Goal: Complete application form: Complete application form

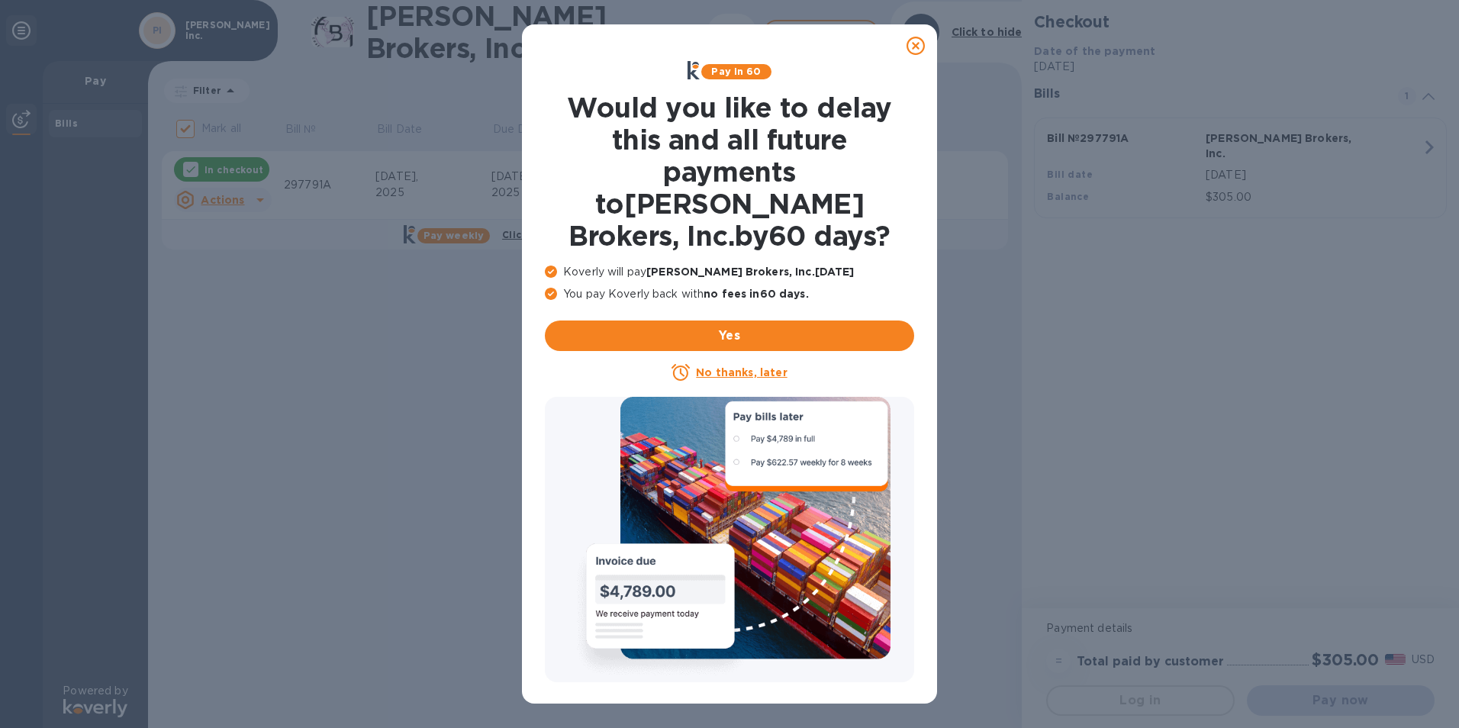
checkbox input "false"
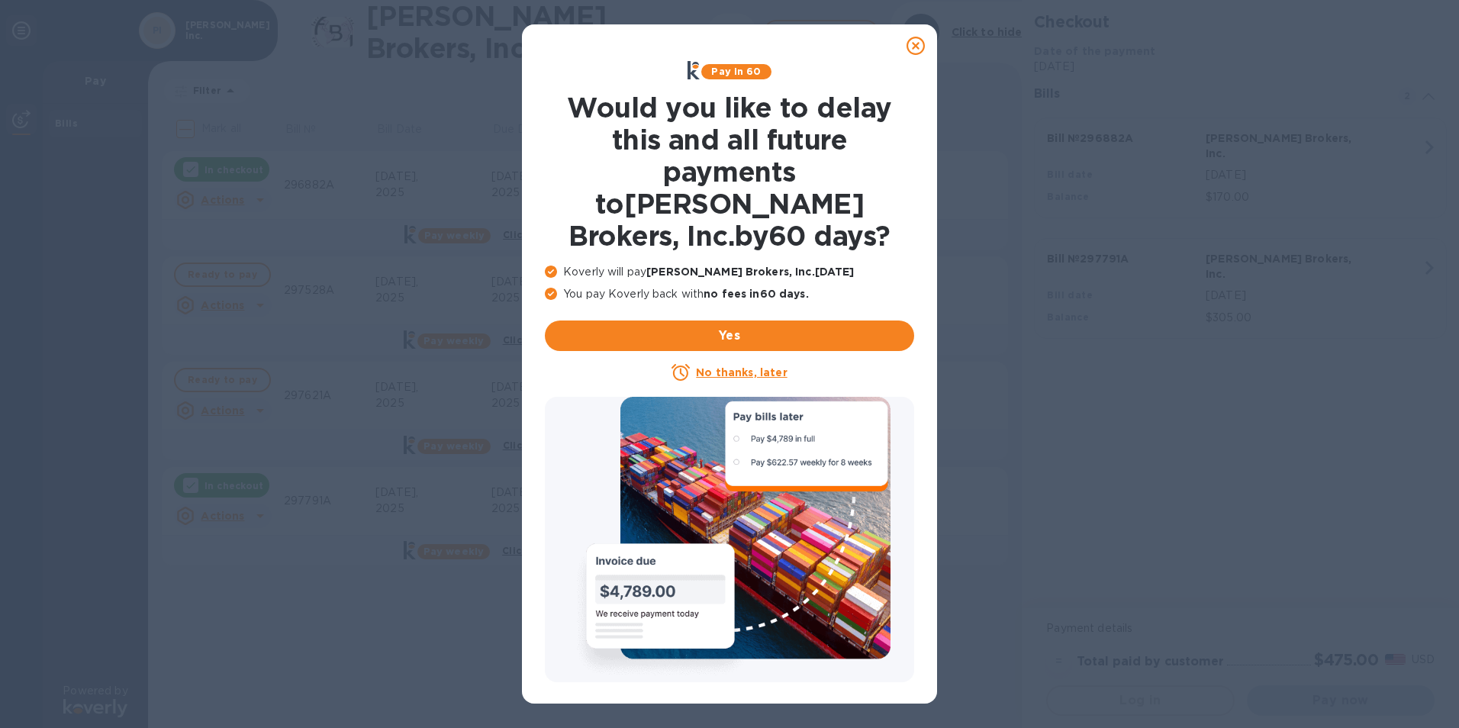
click at [767, 366] on u "No thanks, later" at bounding box center [741, 372] width 91 height 12
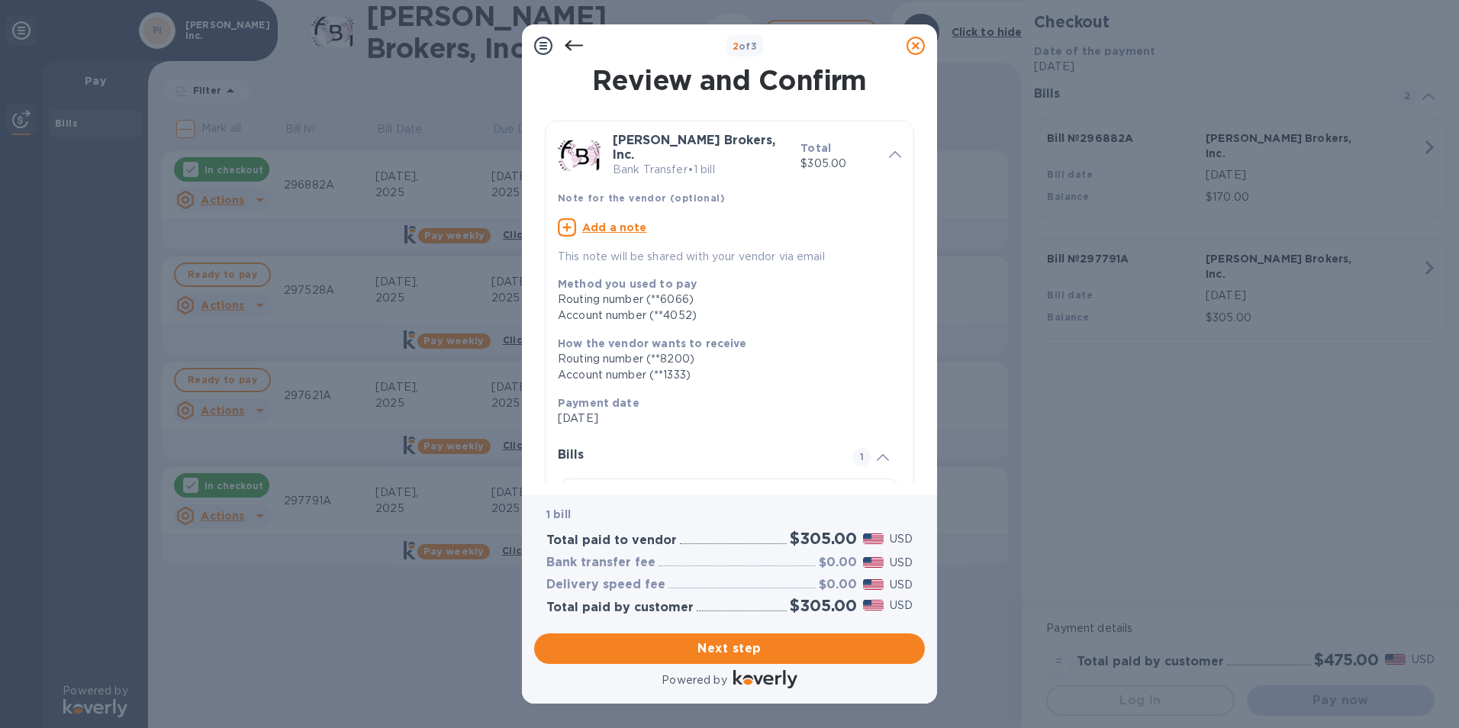
click at [614, 221] on u "Add a note" at bounding box center [614, 227] width 65 height 12
click at [617, 223] on textarea at bounding box center [717, 229] width 319 height 13
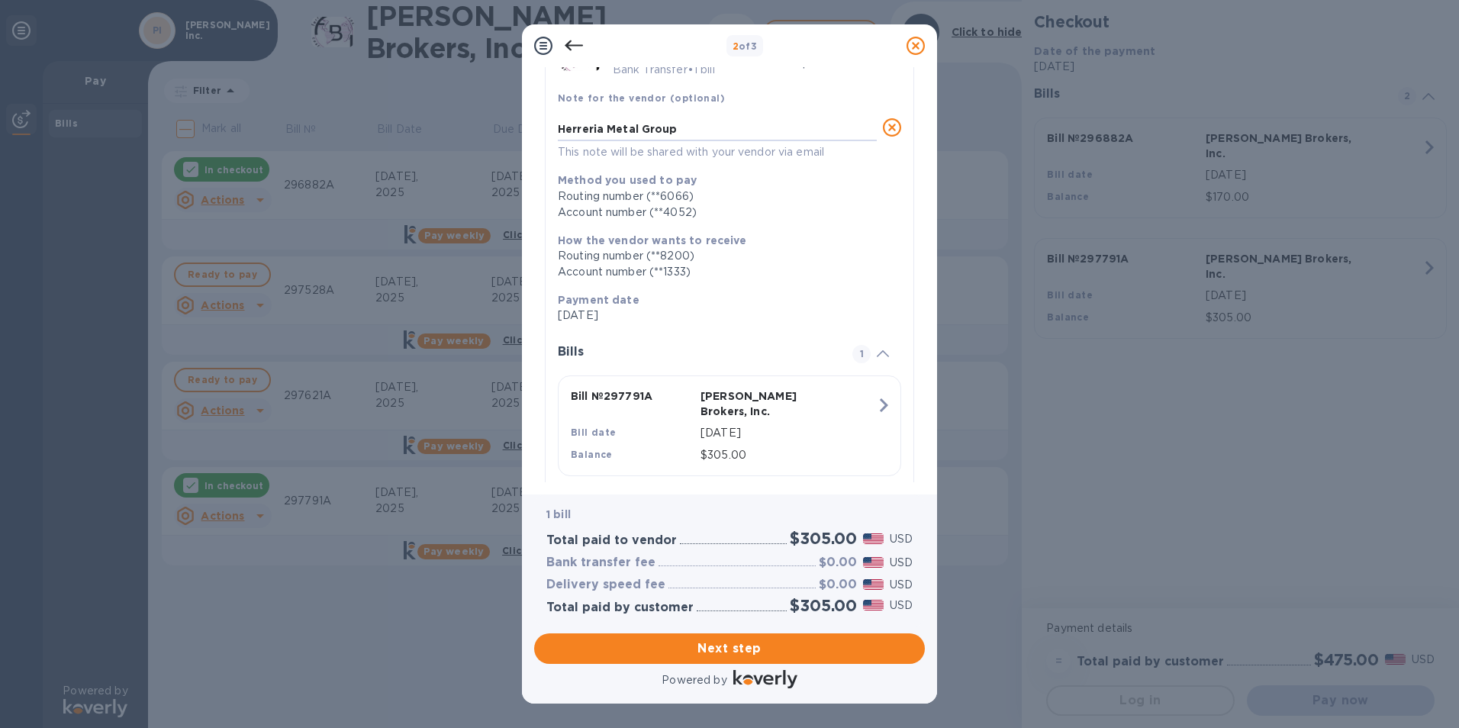
scroll to position [104, 0]
type textarea "Herreria Metal Group"
click at [794, 647] on span "Next step" at bounding box center [729, 648] width 366 height 18
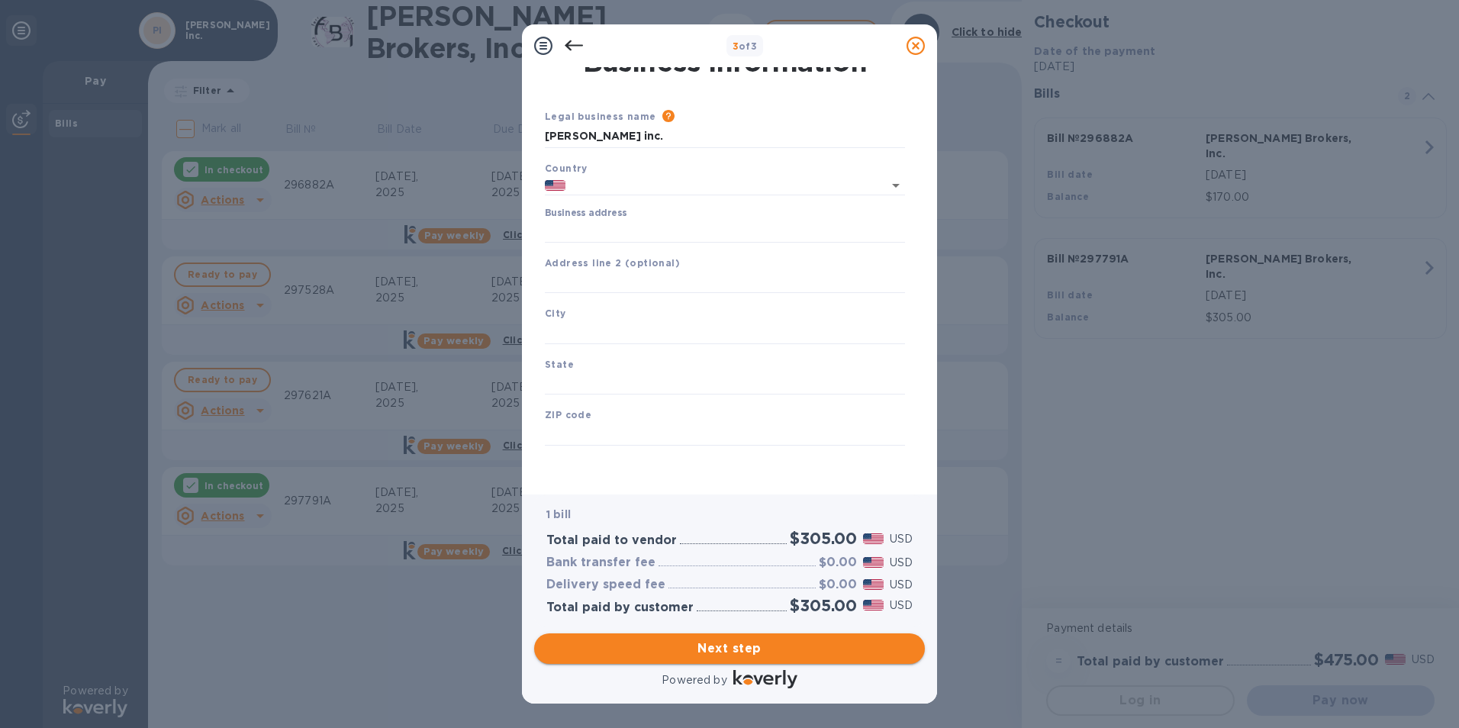
type input "[GEOGRAPHIC_DATA]"
click at [630, 232] on input "Business address" at bounding box center [725, 231] width 360 height 23
type input "[STREET_ADDRESS][PERSON_NAME]"
type input "[GEOGRAPHIC_DATA]"
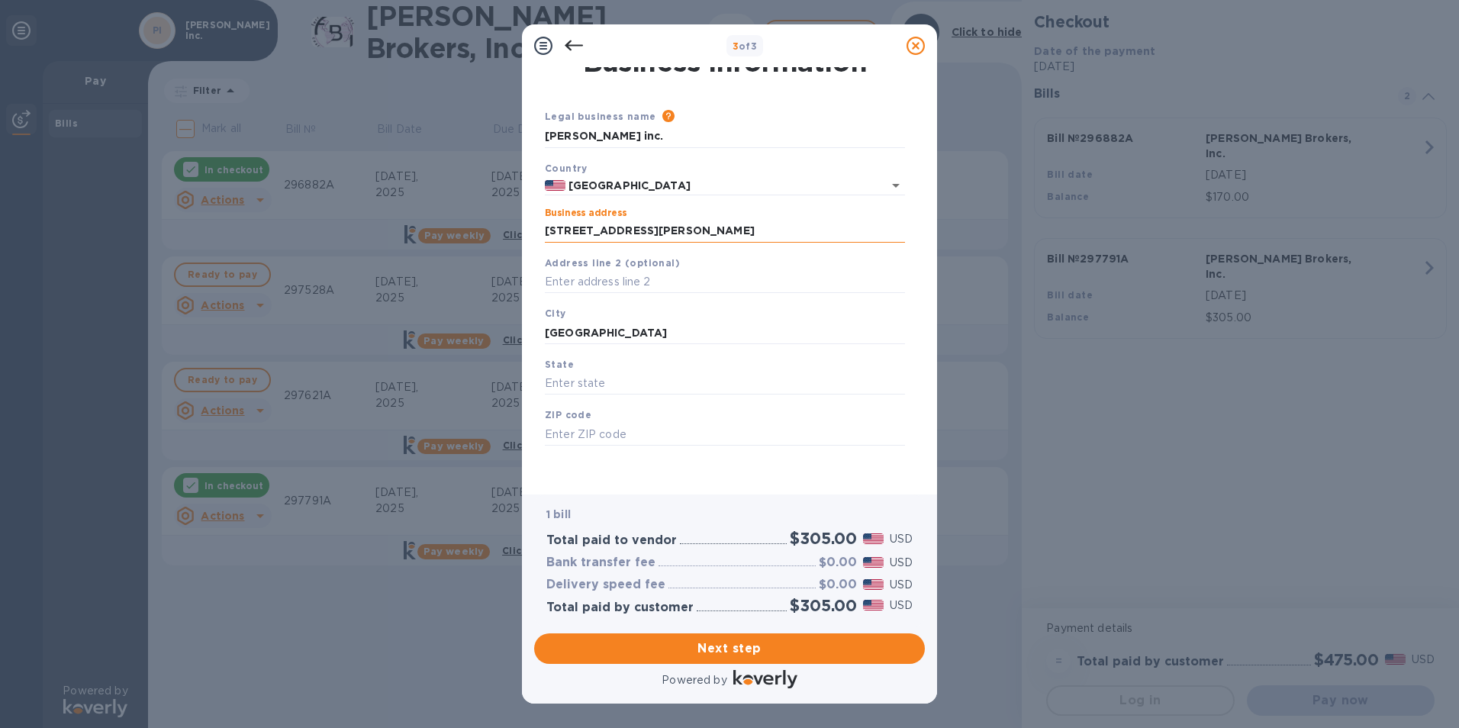
type input "CA"
type input "90069"
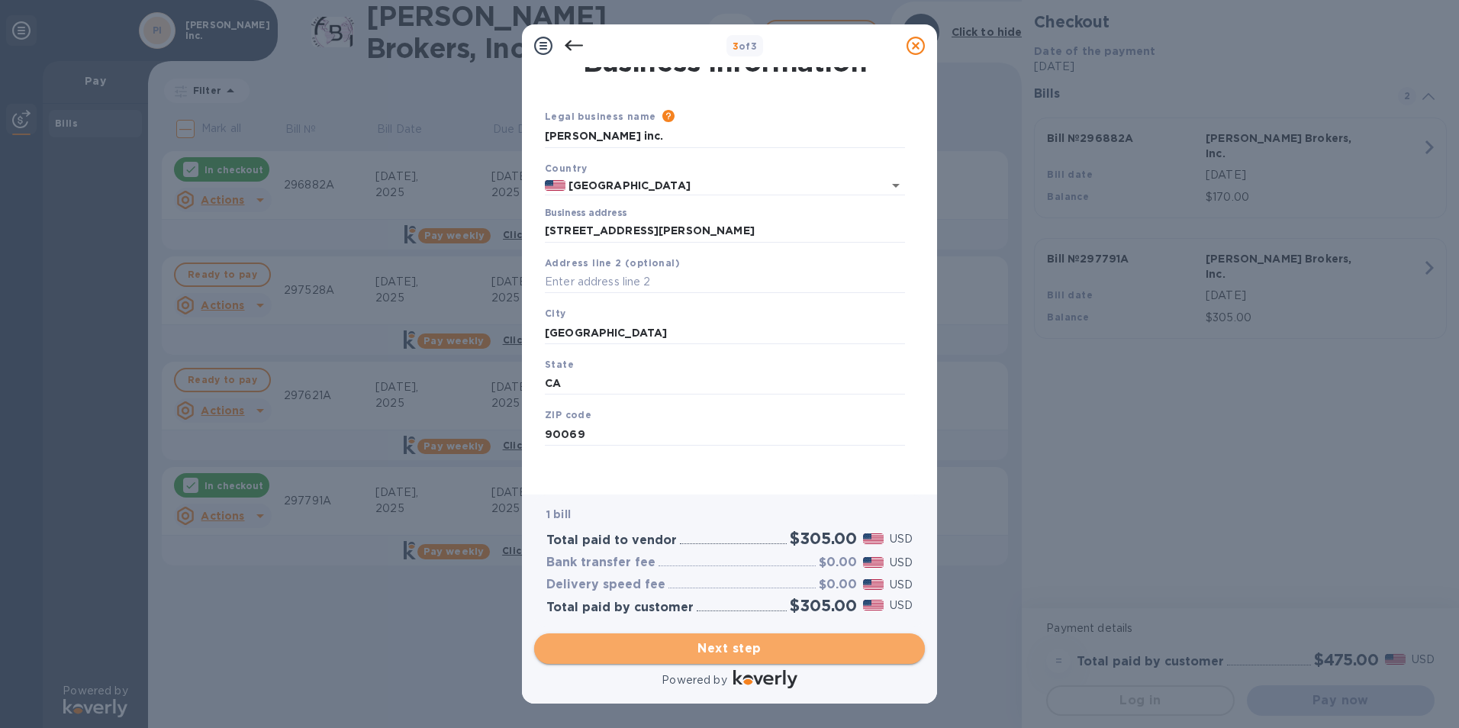
click at [707, 652] on span "Next step" at bounding box center [729, 648] width 366 height 18
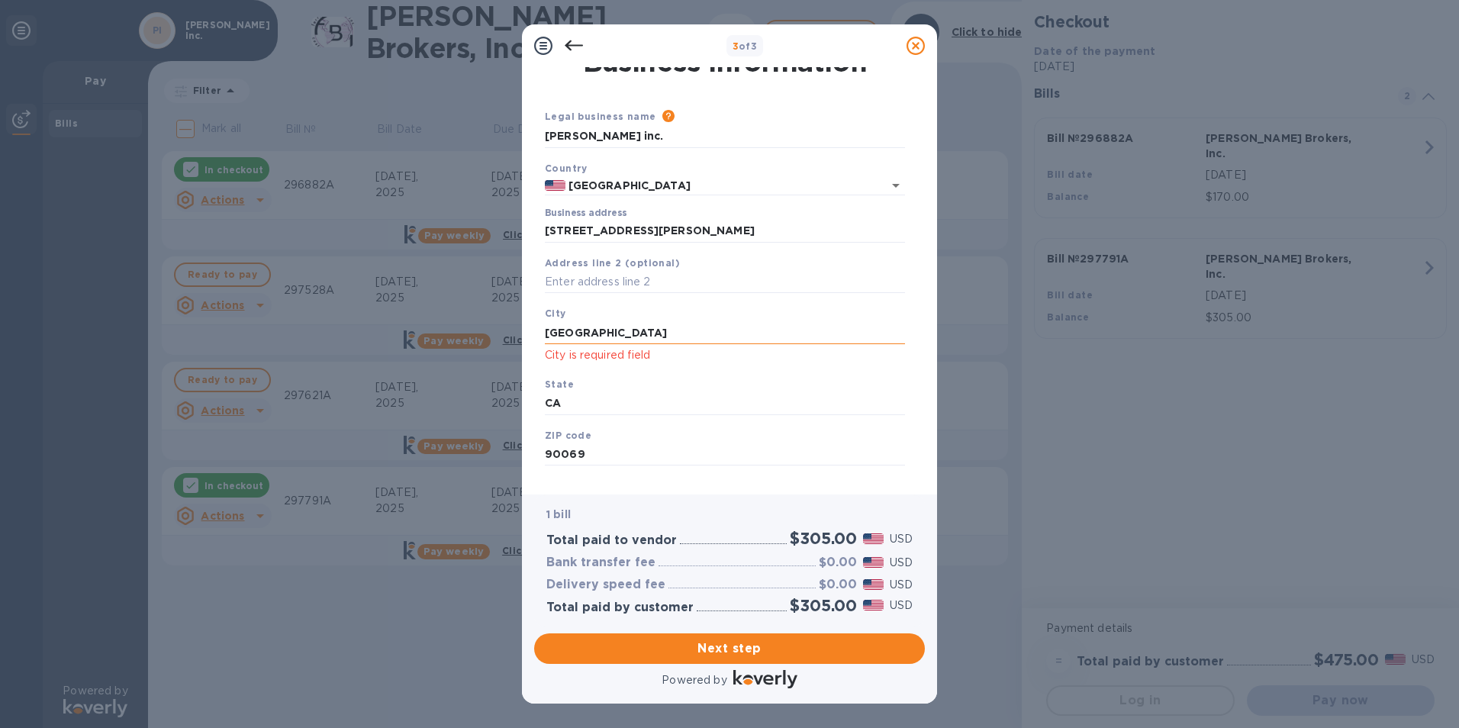
click at [642, 334] on input "[GEOGRAPHIC_DATA]" at bounding box center [725, 332] width 360 height 23
type input "[GEOGRAPHIC_DATA]"
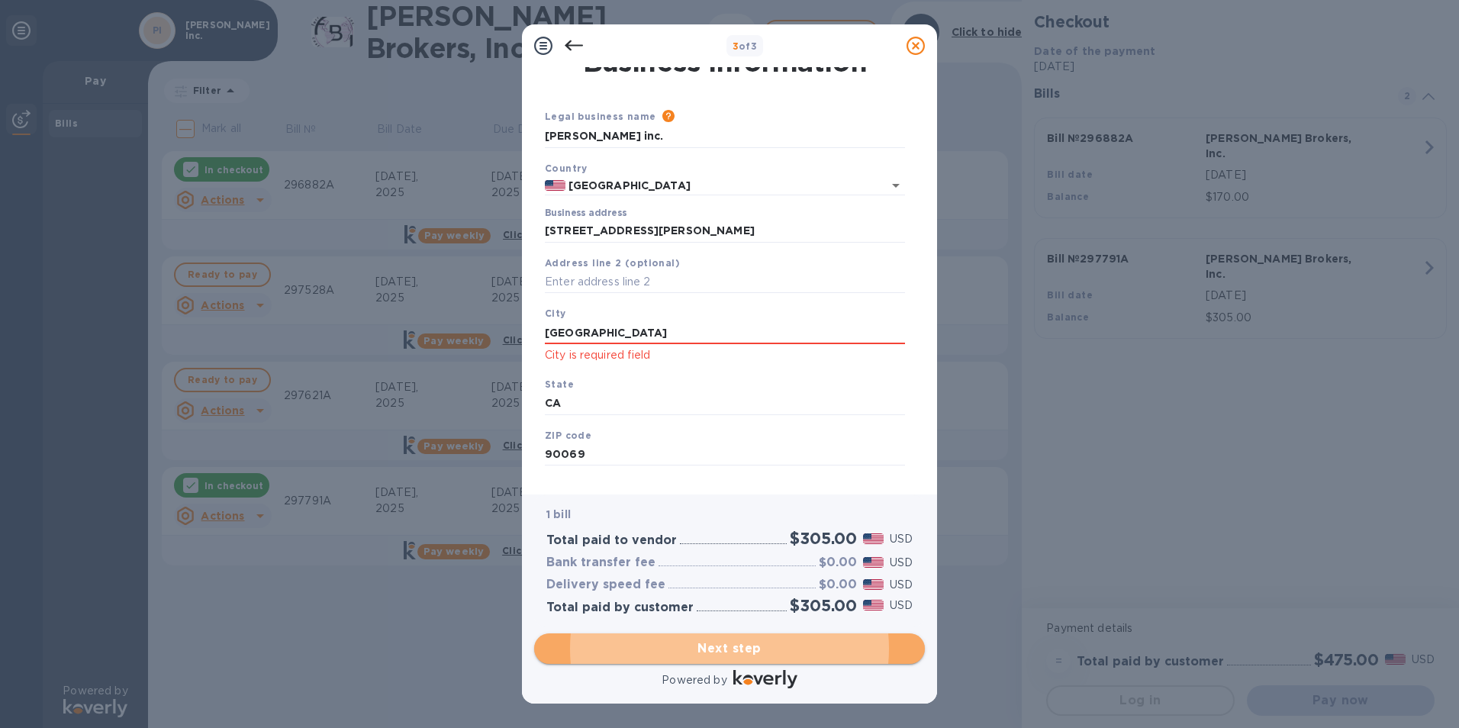
click at [749, 647] on span "Next step" at bounding box center [729, 648] width 366 height 18
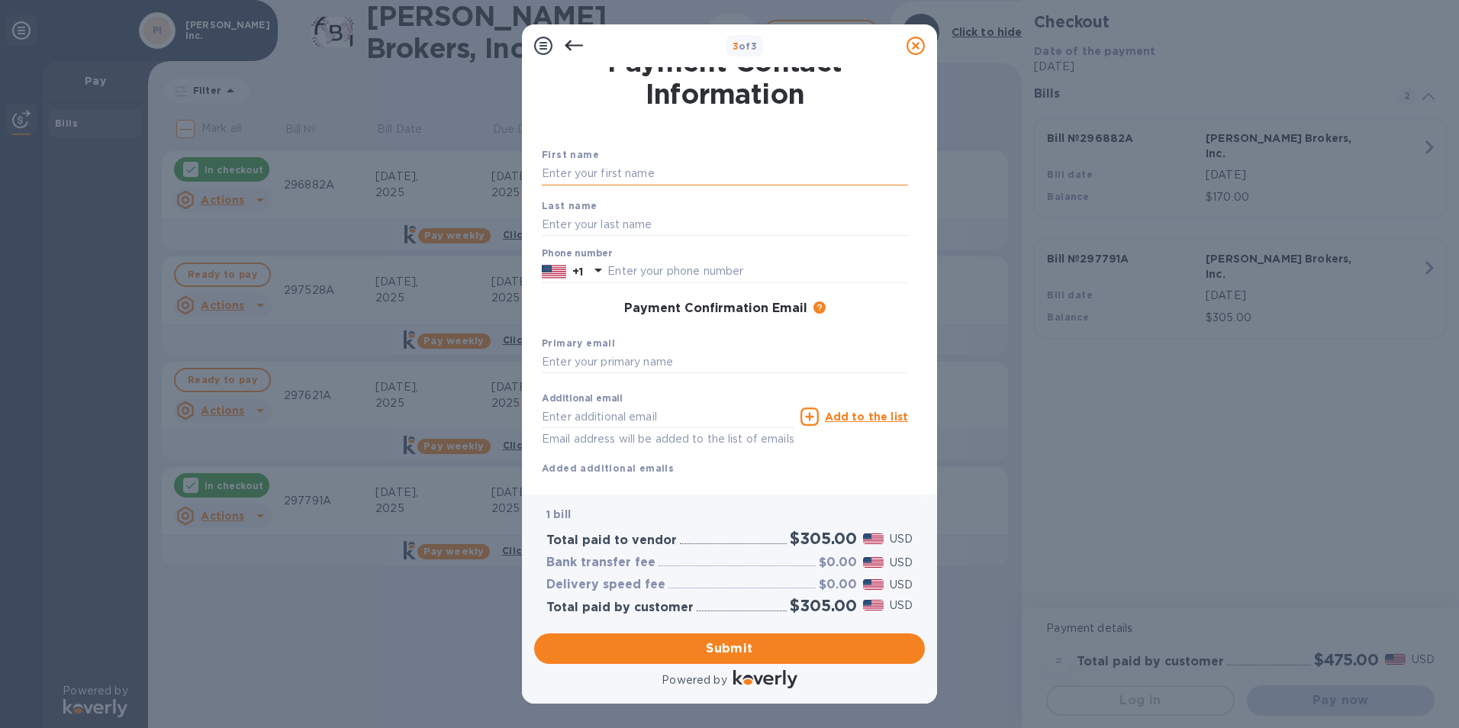
click at [646, 174] on input "text" at bounding box center [725, 174] width 366 height 23
type input "[PERSON_NAME]"
type input "3108410177"
type input "[PERSON_NAME][EMAIL_ADDRESS][DOMAIN_NAME]"
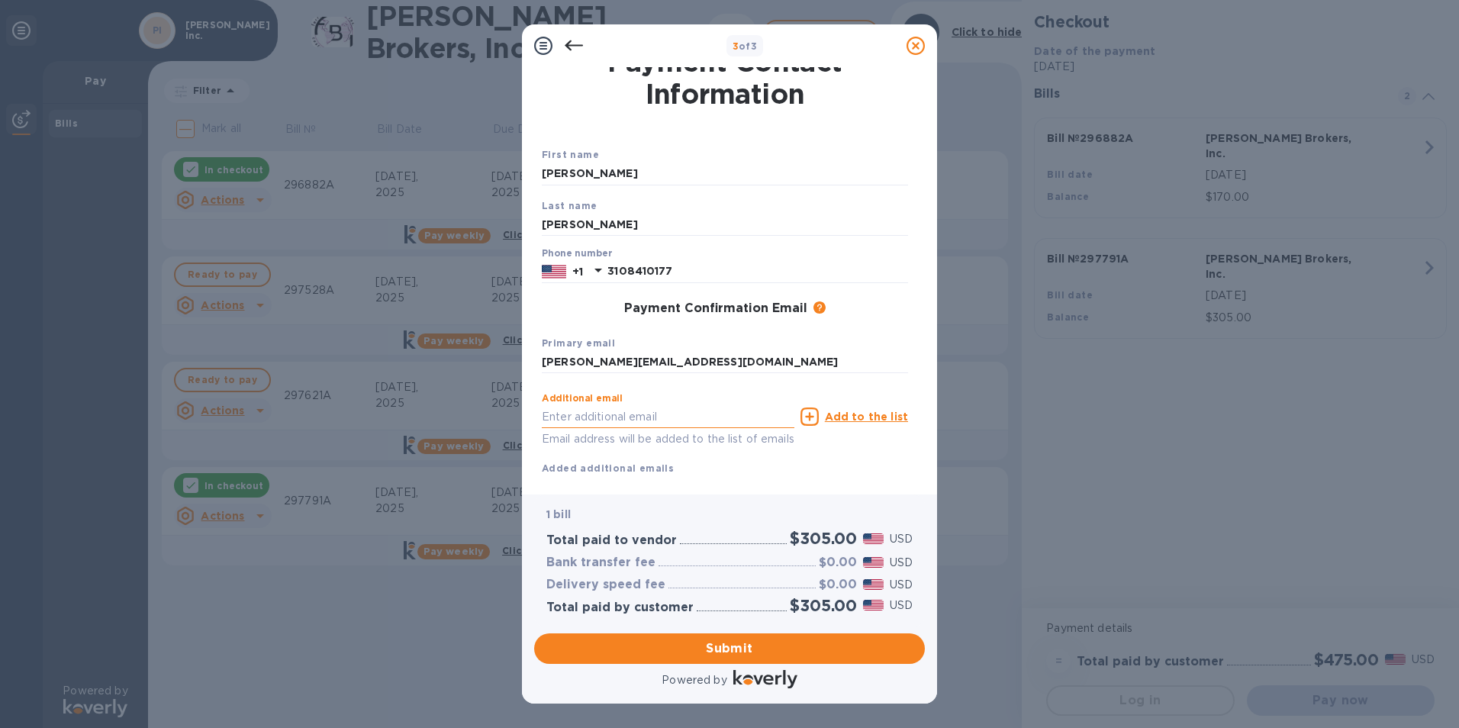
click at [587, 418] on input "text" at bounding box center [668, 416] width 253 height 23
type input "[EMAIL_ADDRESS][DOMAIN_NAME]"
click at [775, 649] on span "Submit" at bounding box center [729, 648] width 366 height 18
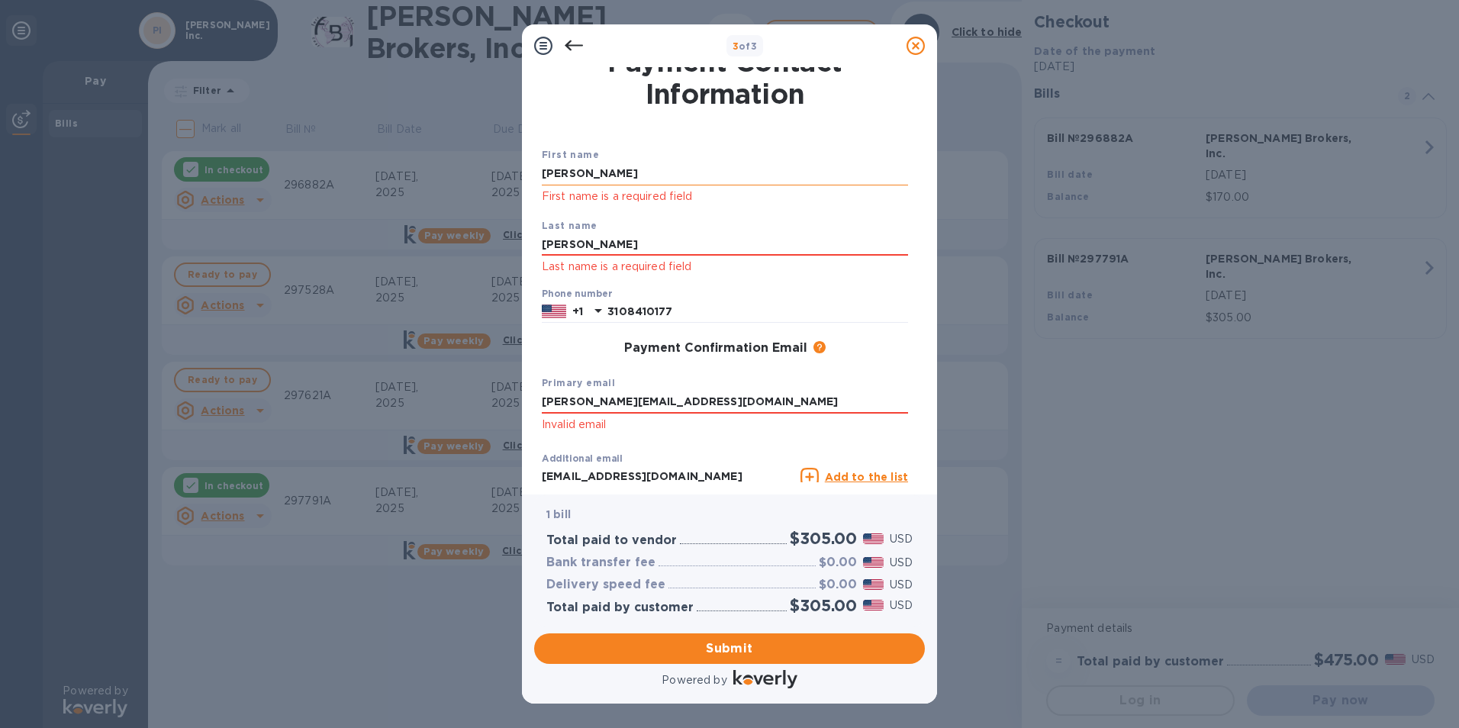
click at [638, 173] on input "[PERSON_NAME]" at bounding box center [725, 174] width 366 height 23
type input "[PERSON_NAME]"
click button "Submit" at bounding box center [0, 0] width 0 height 0
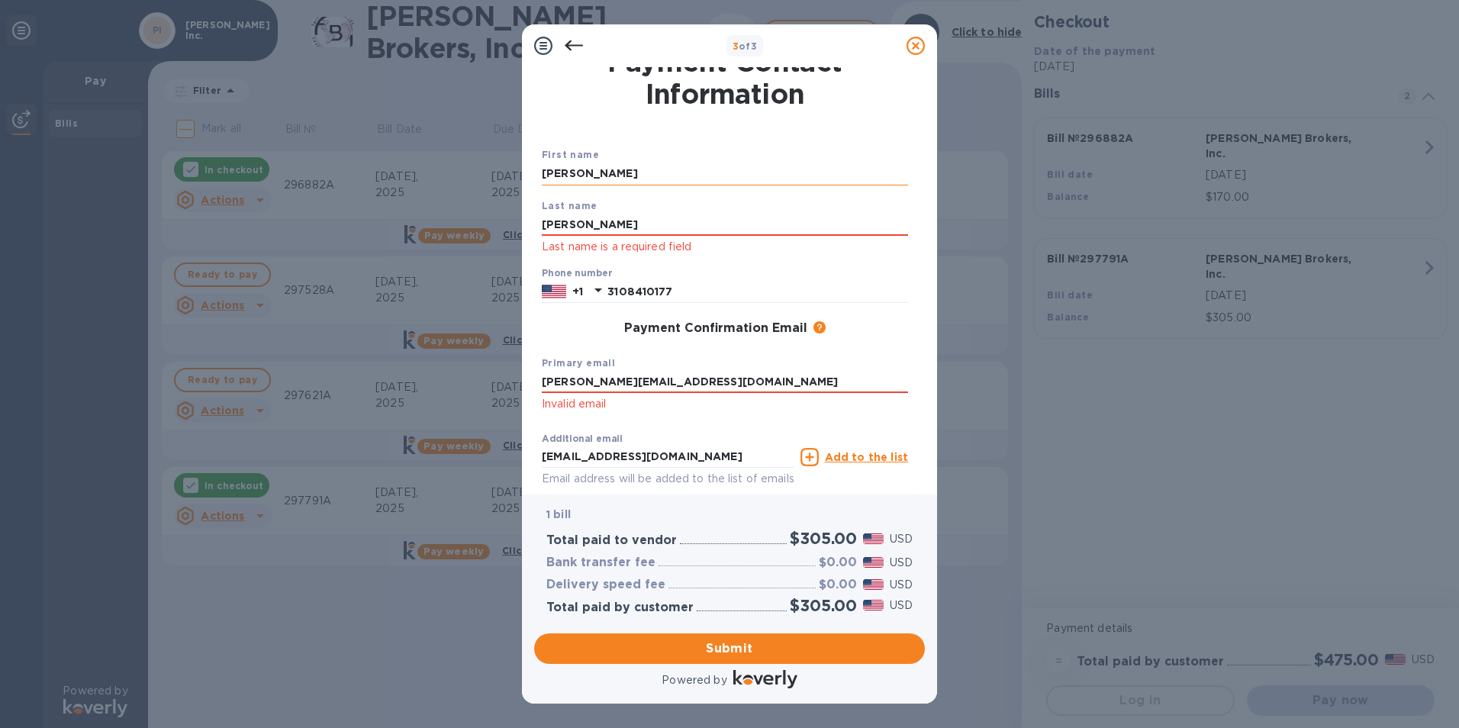
click button "Submit" at bounding box center [0, 0] width 0 height 0
click at [823, 288] on input "3108410177" at bounding box center [757, 291] width 301 height 23
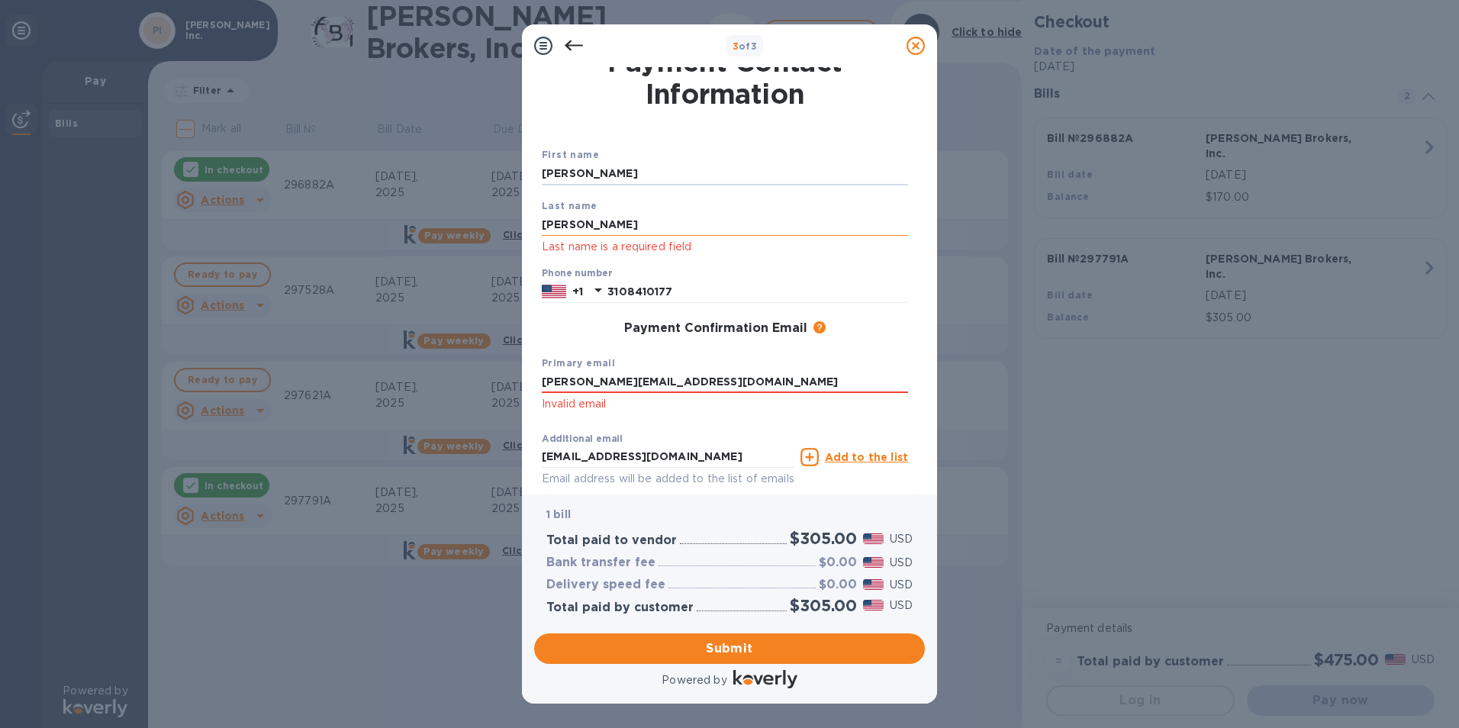
click at [649, 232] on input "[PERSON_NAME]" at bounding box center [725, 224] width 366 height 23
type input "[PERSON_NAME]"
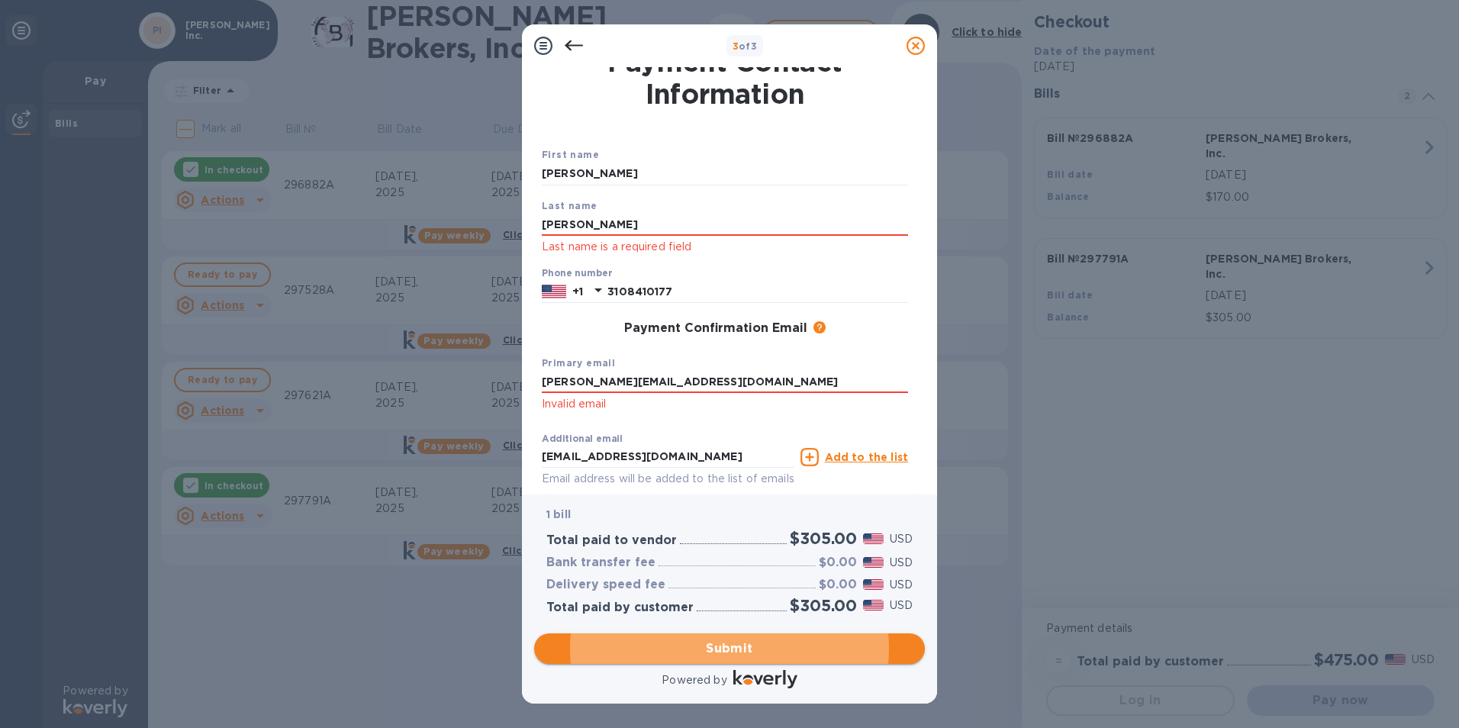
click at [709, 644] on span "Submit" at bounding box center [729, 648] width 366 height 18
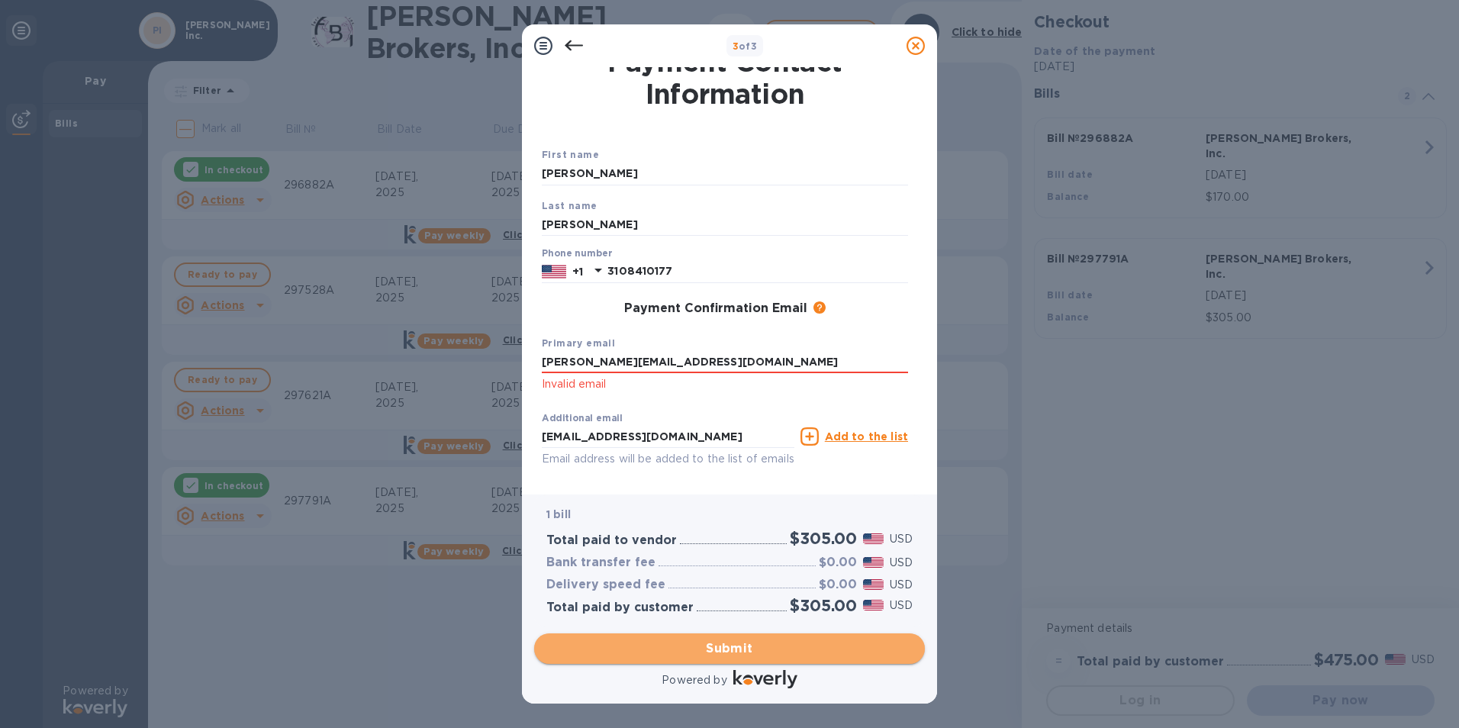
click at [708, 646] on span "Submit" at bounding box center [729, 648] width 366 height 18
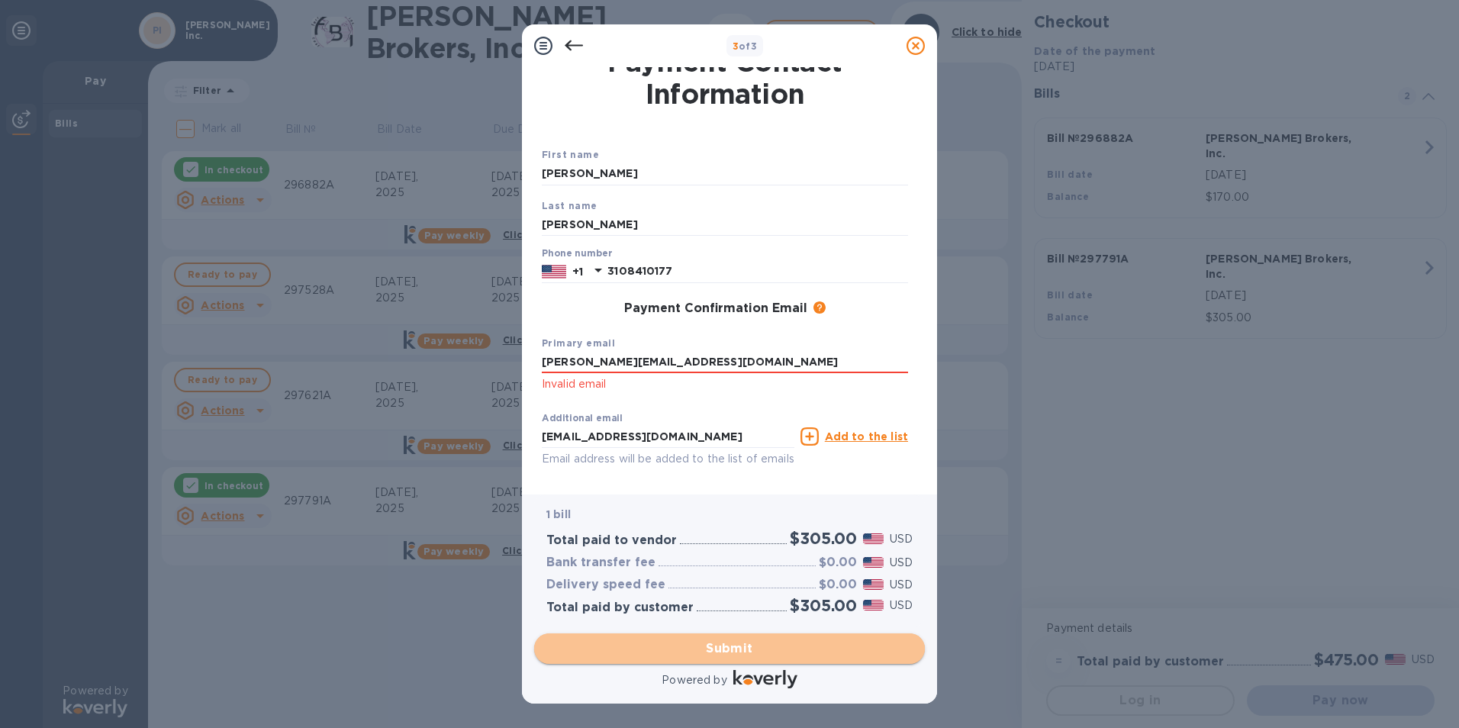
click at [707, 649] on span "Submit" at bounding box center [729, 648] width 366 height 18
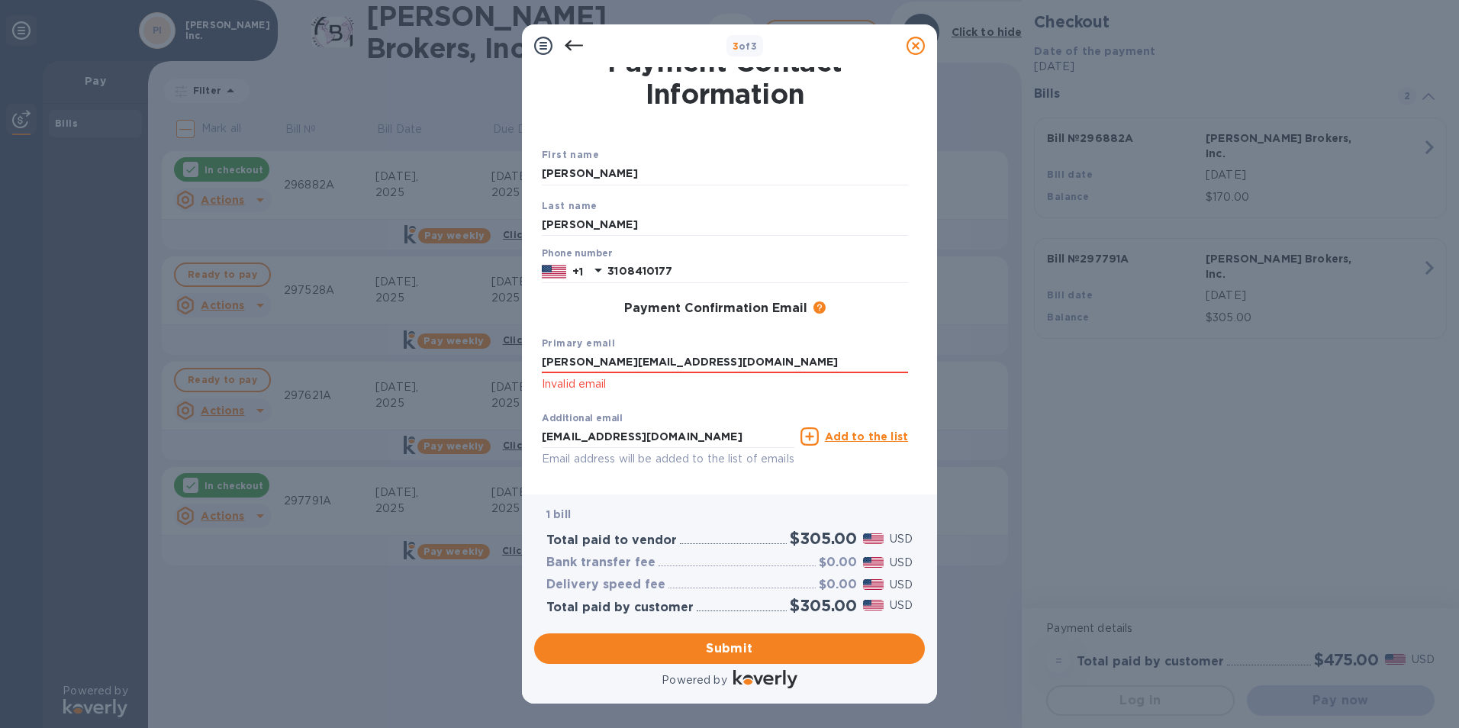
drag, startPoint x: 739, startPoint y: 361, endPoint x: 399, endPoint y: 341, distance: 340.9
click at [399, 341] on div "3 of 3 Payment Contact Information First name [PERSON_NAME] Last name [PERSON_N…" at bounding box center [729, 364] width 1459 height 728
type input "[EMAIL_ADDRESS][DOMAIN_NAME]"
click button "Submit" at bounding box center [0, 0] width 0 height 0
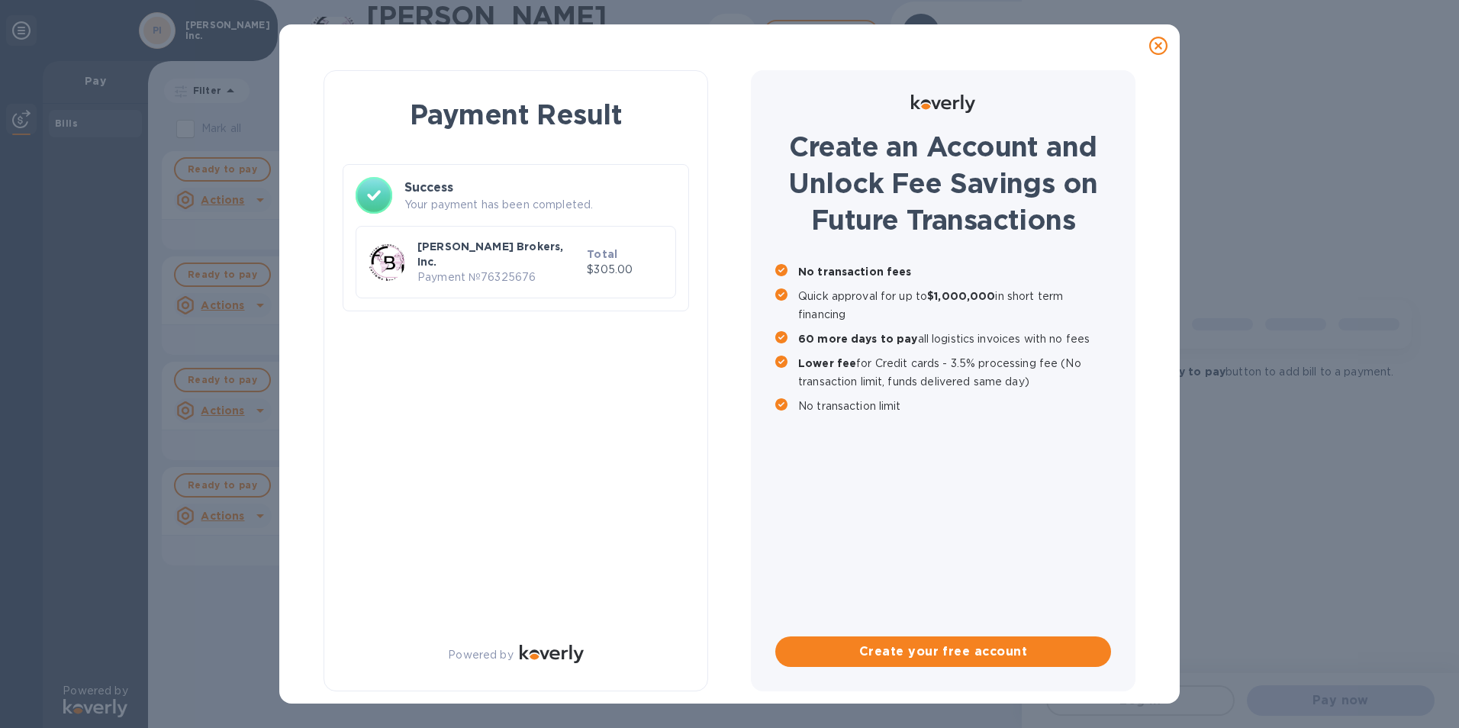
scroll to position [0, 0]
